Goal: Task Accomplishment & Management: Use online tool/utility

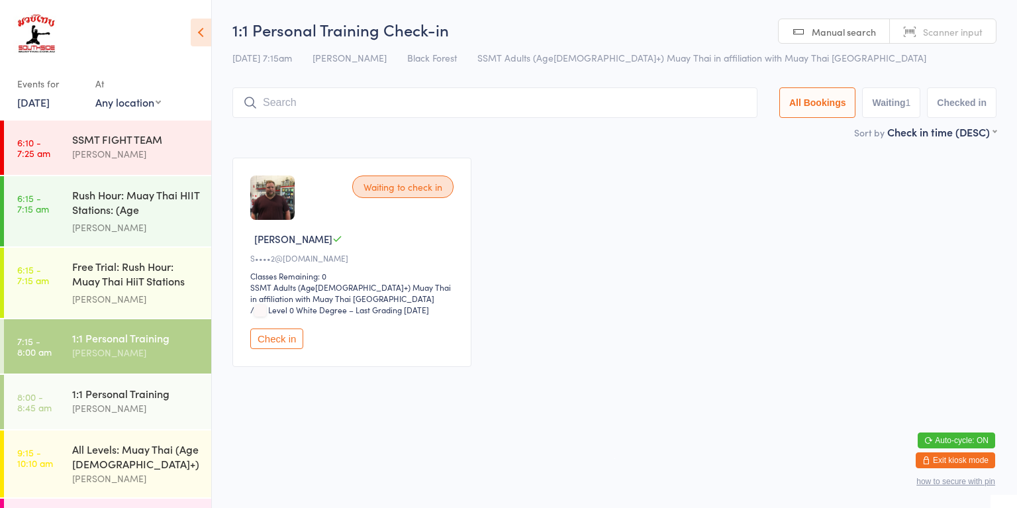
click at [114, 287] on div "Free Trial: Rush Hour: Muay Thai HiiT Stations (a..." at bounding box center [136, 275] width 128 height 32
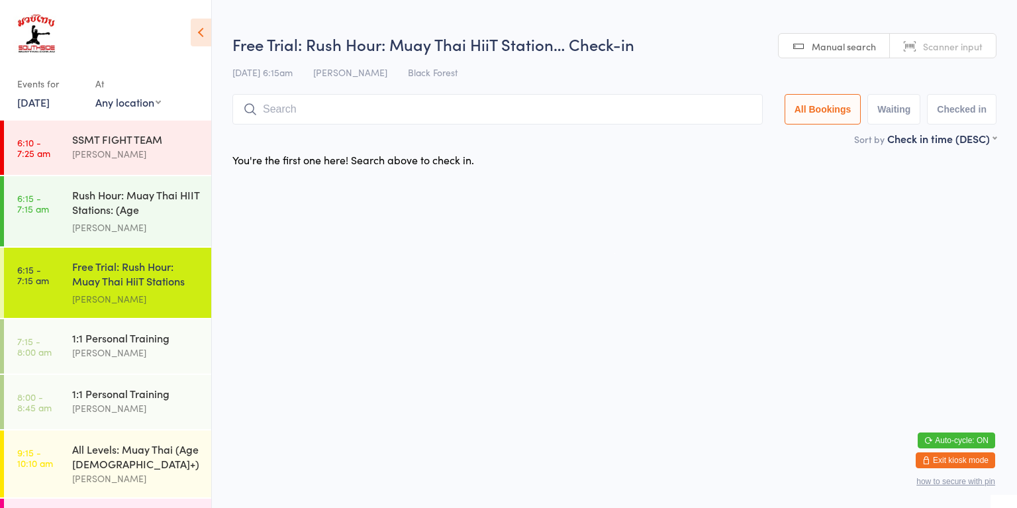
click at [56, 176] on link "6:15 - 7:15 am Rush Hour: Muay Thai HIIT Stations: (Age [DEMOGRAPHIC_DATA]+) [P…" at bounding box center [107, 211] width 207 height 70
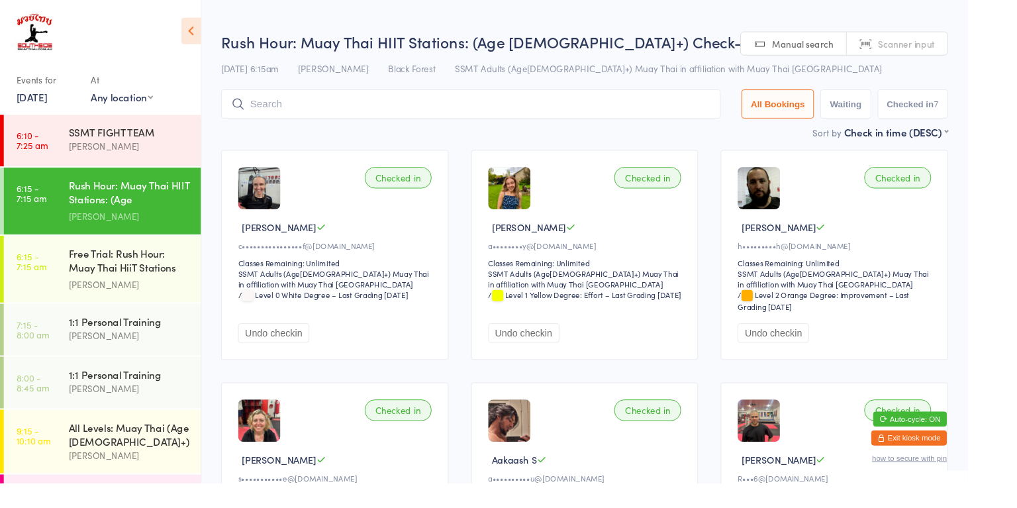
click at [64, 350] on link "7:15 - 8:00 am 1:1 Personal Training [PERSON_NAME]" at bounding box center [107, 346] width 207 height 54
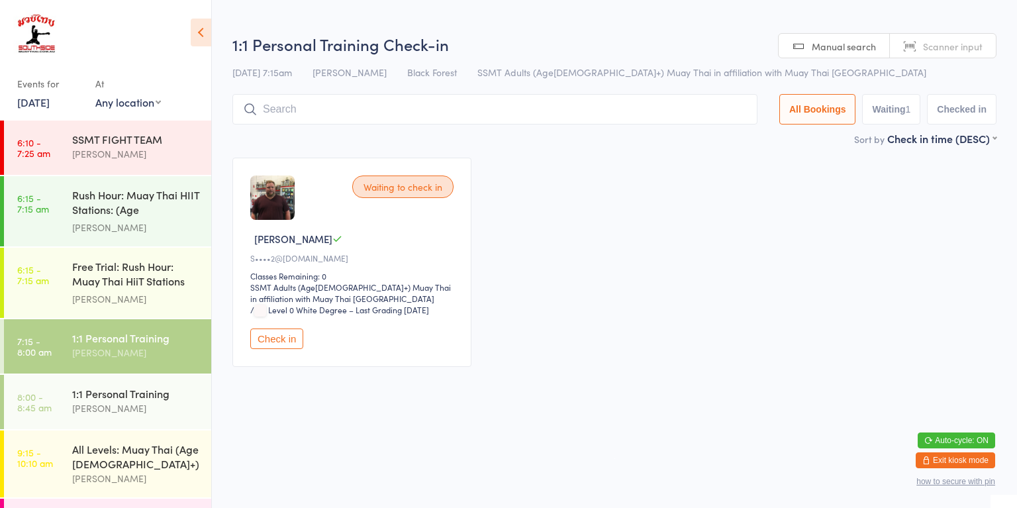
click at [268, 348] on button "Check in" at bounding box center [276, 339] width 53 height 21
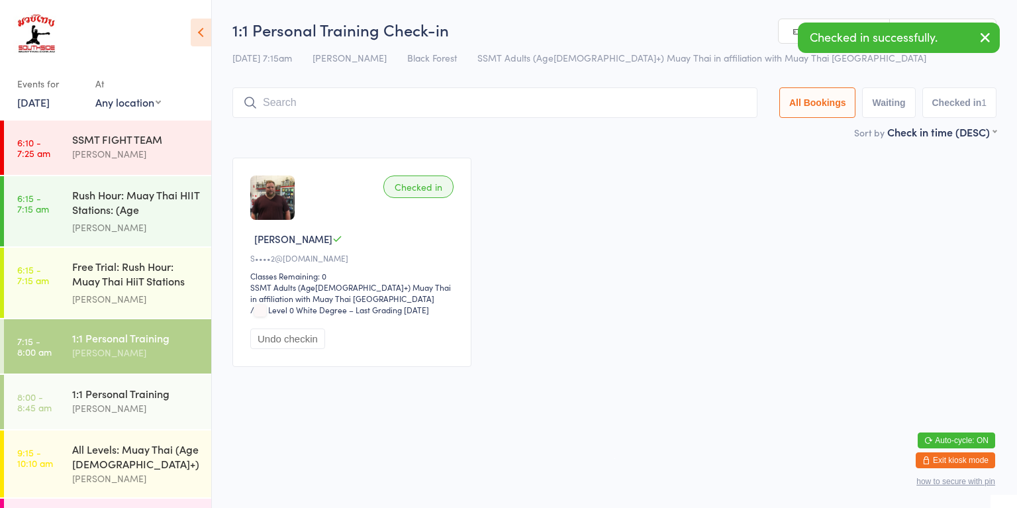
click at [158, 403] on div "[PERSON_NAME]" at bounding box center [136, 408] width 128 height 15
